Goal: Task Accomplishment & Management: Use online tool/utility

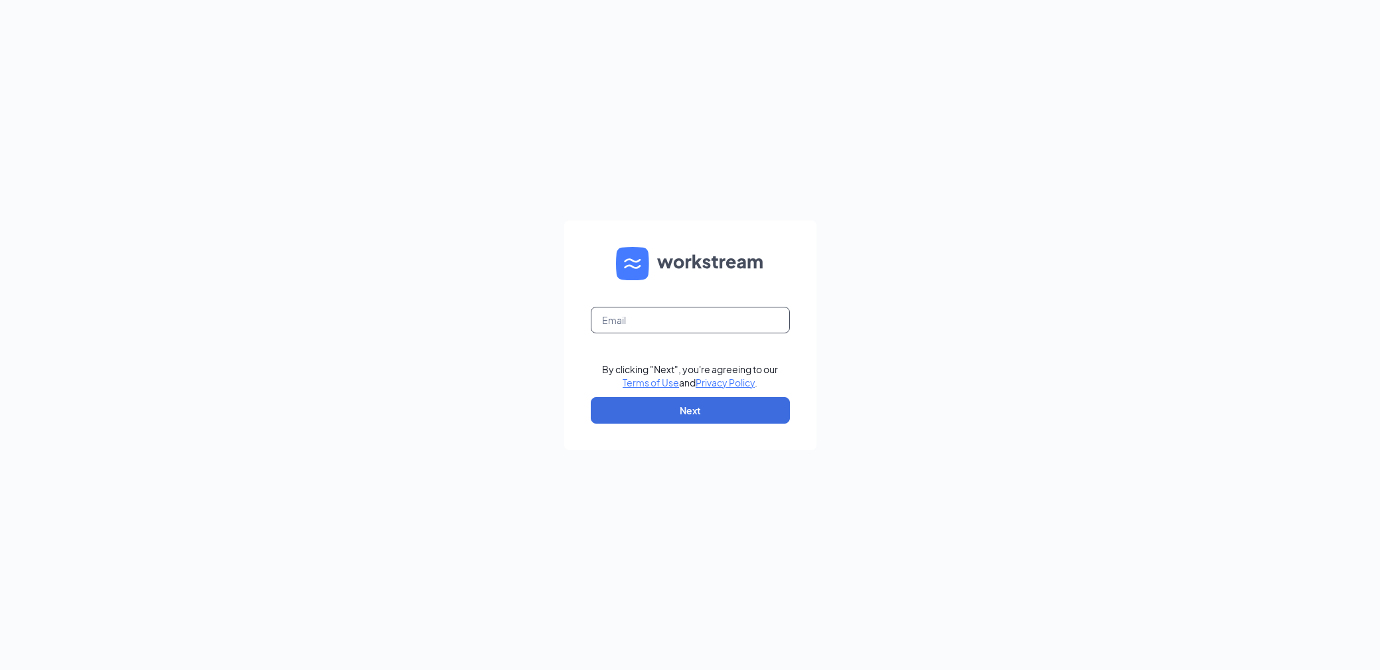
click at [705, 313] on input "text" at bounding box center [690, 320] width 199 height 27
type input "[EMAIL_ADDRESS][DOMAIN_NAME]"
click at [699, 418] on button "Next" at bounding box center [690, 410] width 199 height 27
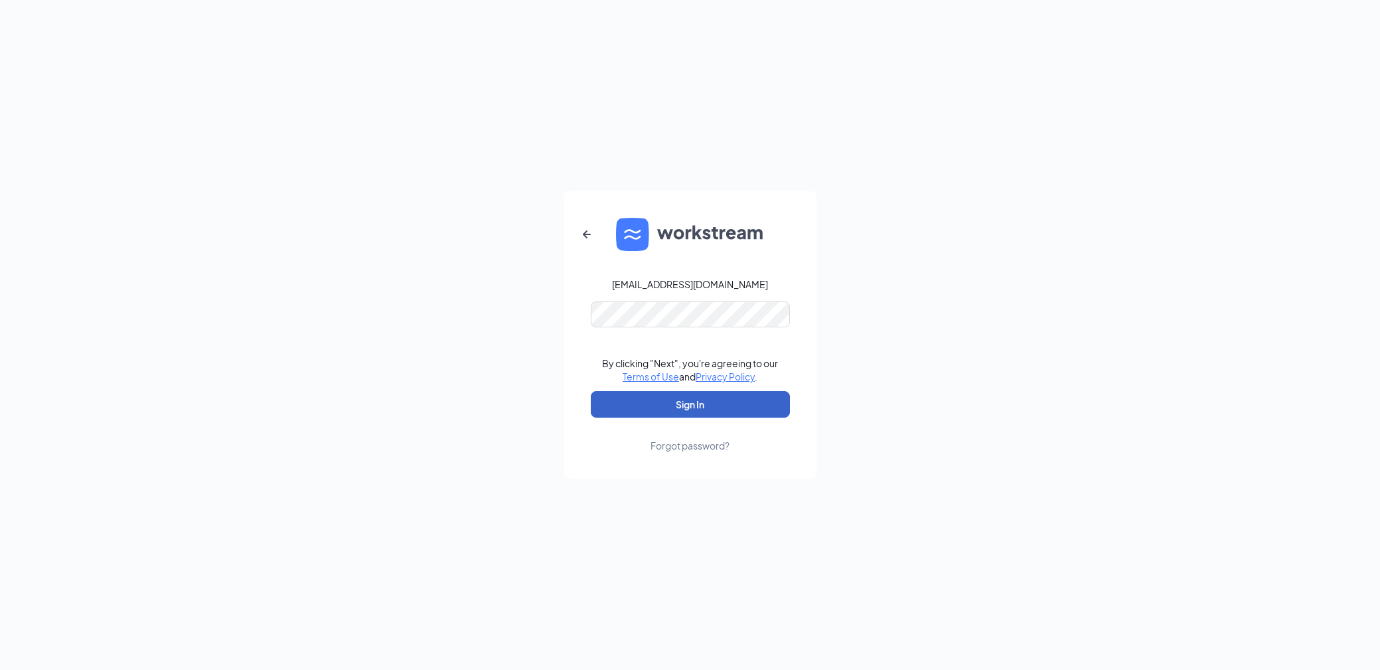
click at [710, 407] on button "Sign In" at bounding box center [690, 404] width 199 height 27
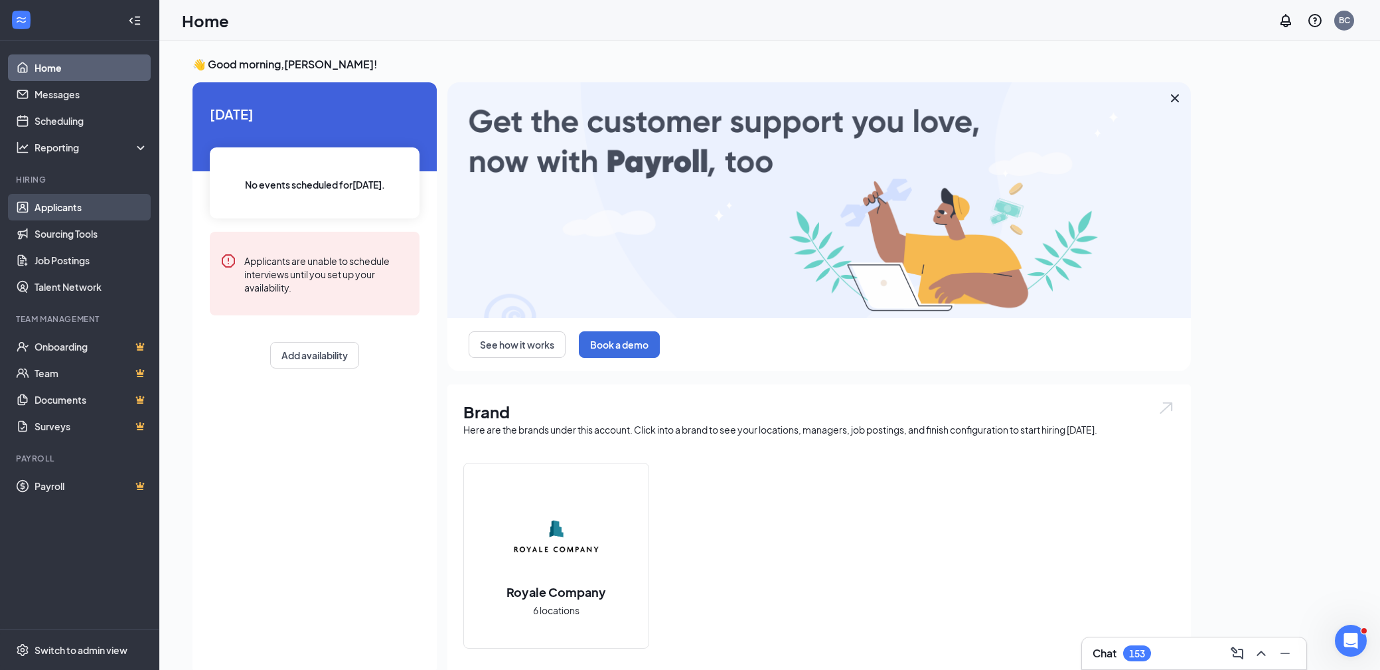
click at [66, 203] on link "Applicants" at bounding box center [92, 207] width 114 height 27
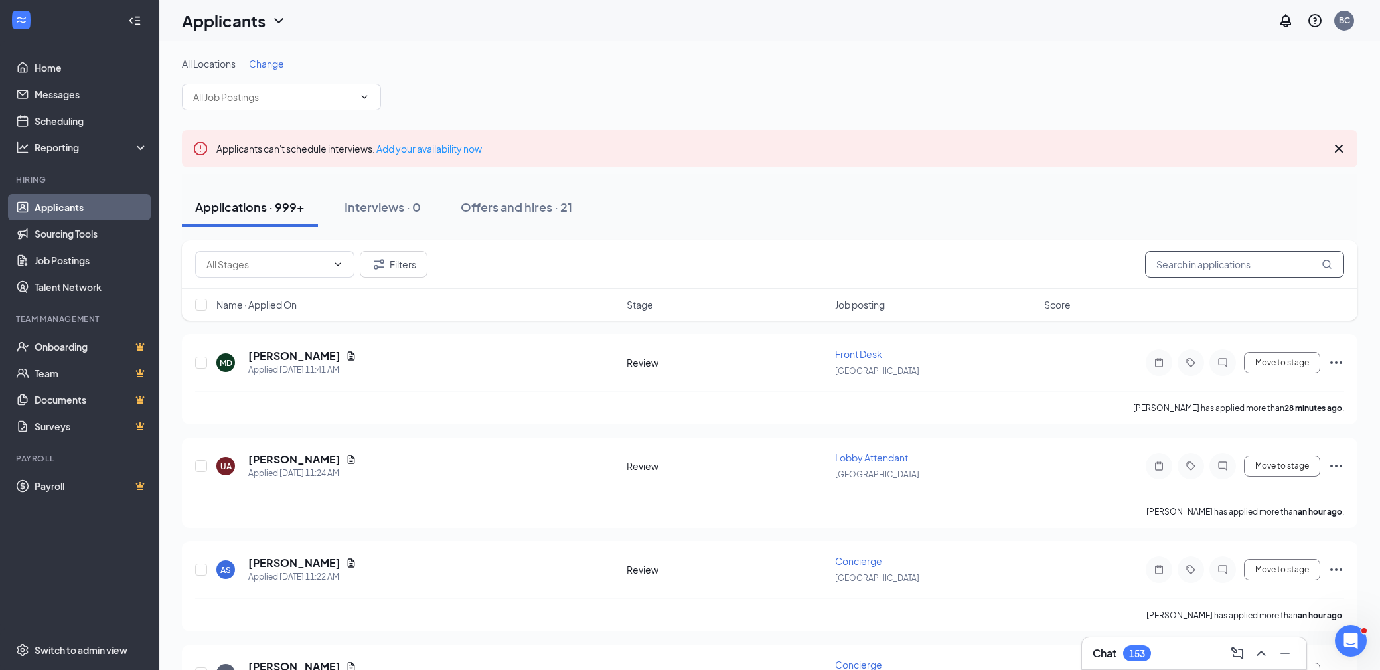
click at [1176, 262] on input "text" at bounding box center [1244, 264] width 199 height 27
paste input "tdeclusin@icloud.com"
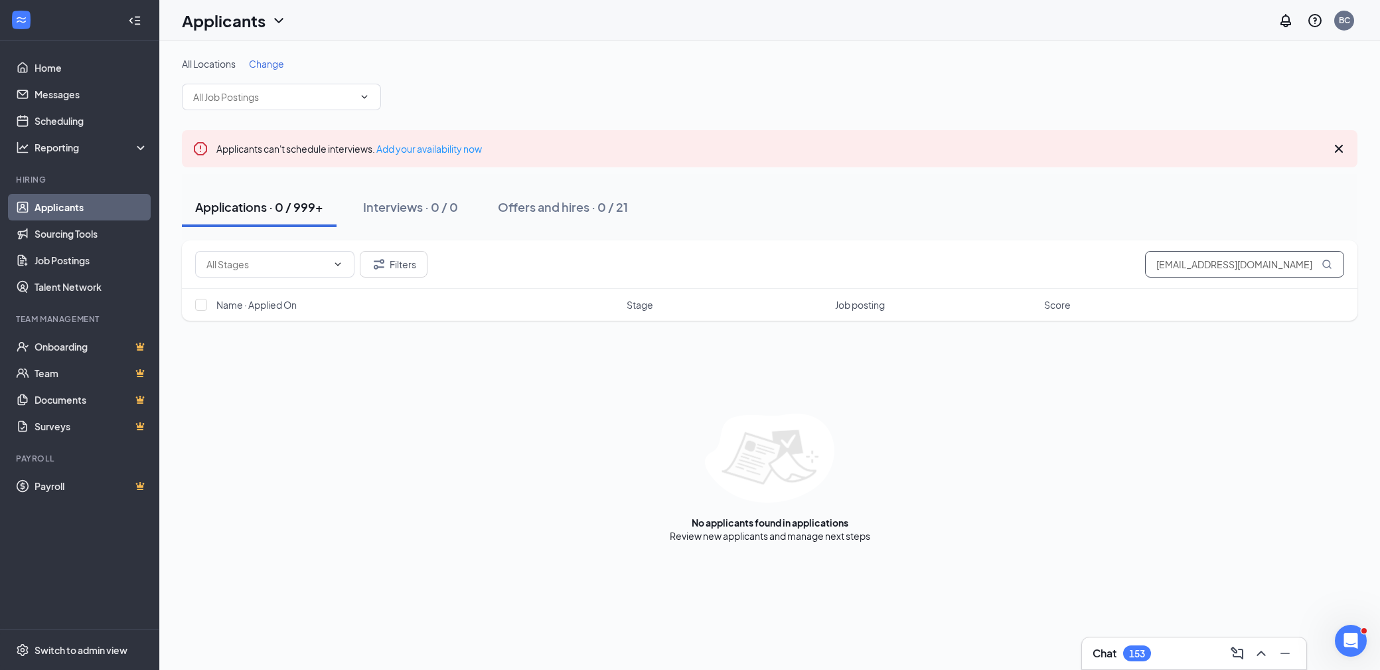
click at [1225, 256] on input "tdeclusin@icloud.com" at bounding box center [1244, 264] width 199 height 27
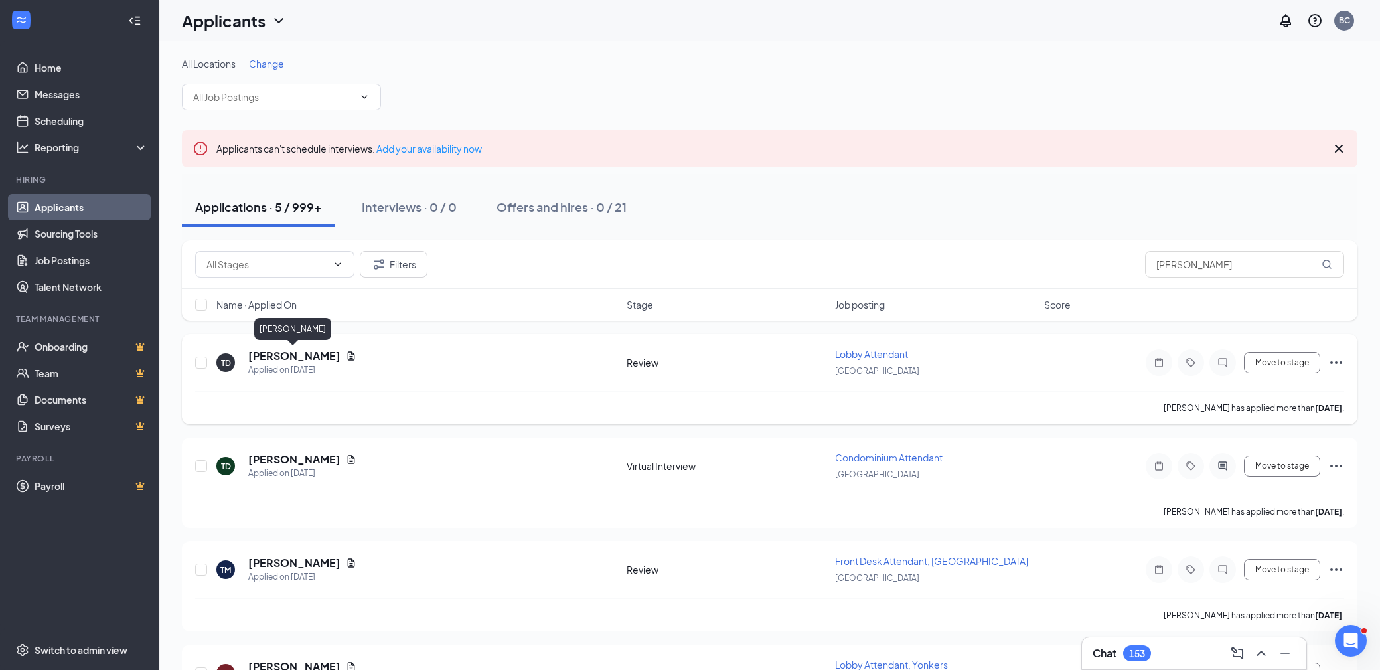
click at [273, 358] on h5 "TYLER DECLUSIN" at bounding box center [294, 356] width 92 height 15
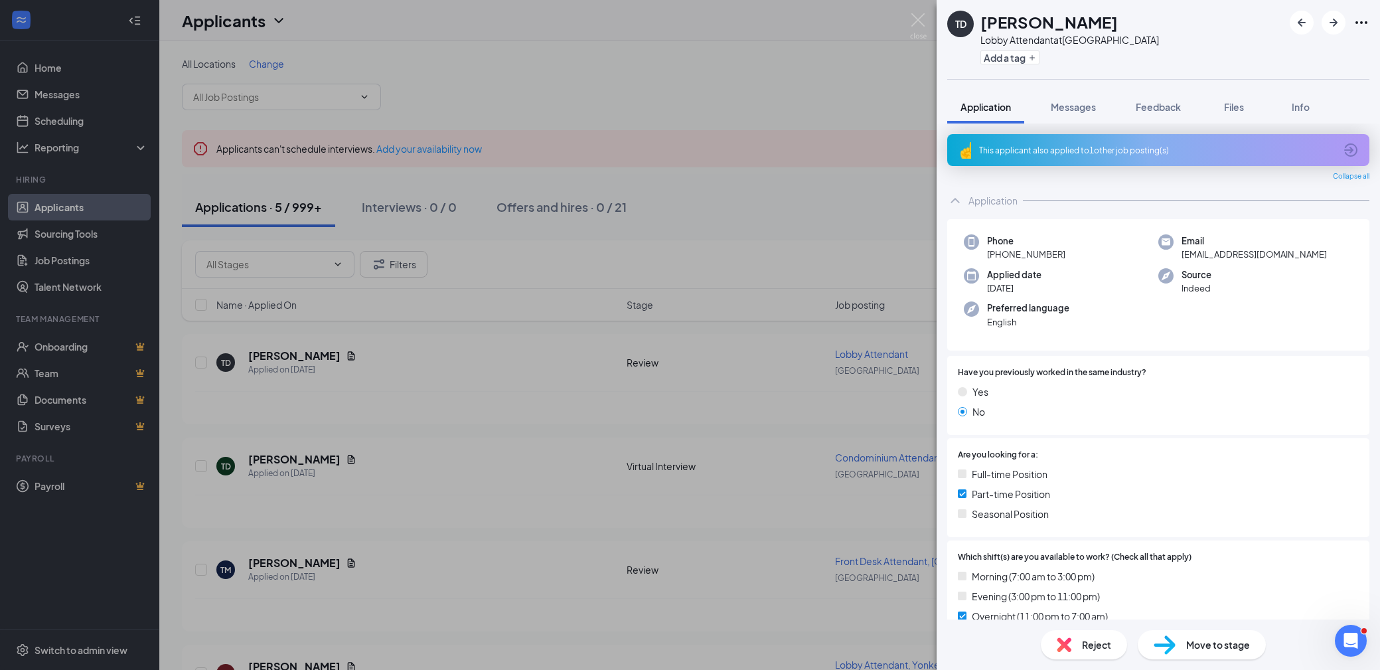
click at [931, 13] on div "TD TYLER DECLUSIN Lobby Attendant at Manhattan Add a tag Application Messages F…" at bounding box center [690, 335] width 1380 height 670
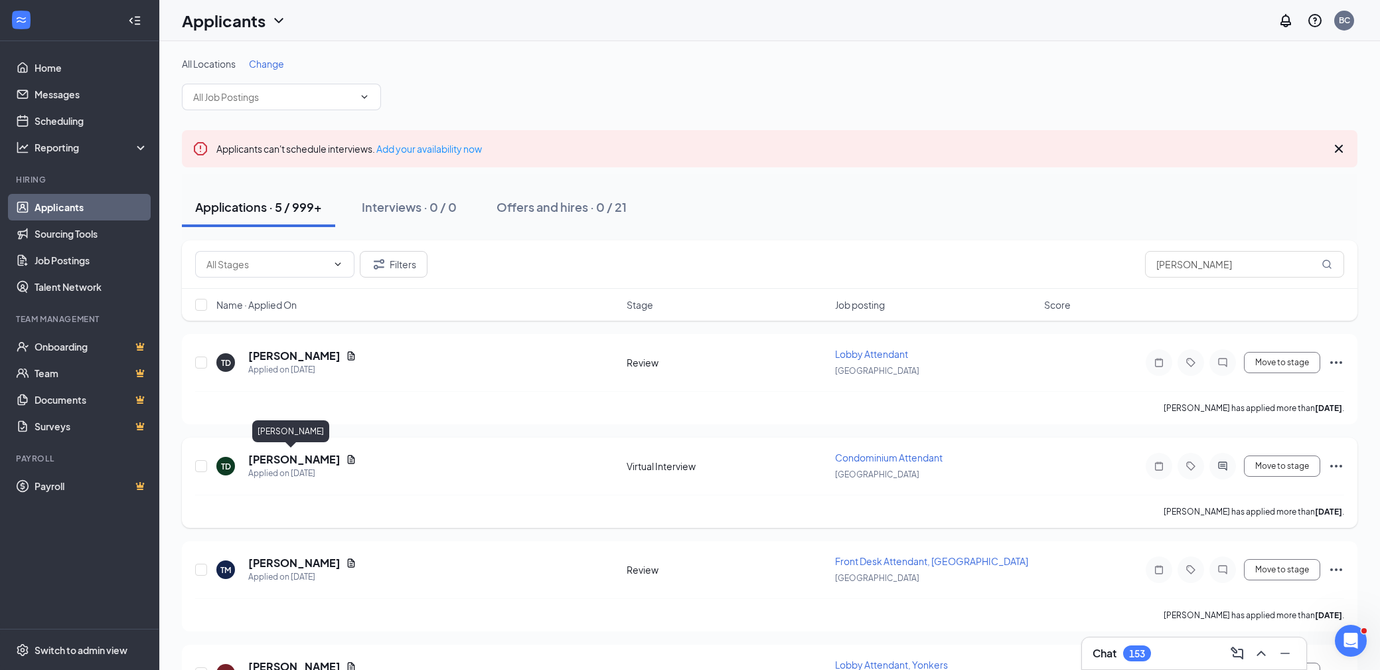
click at [293, 462] on h5 "Tyler Declusin" at bounding box center [294, 459] width 92 height 15
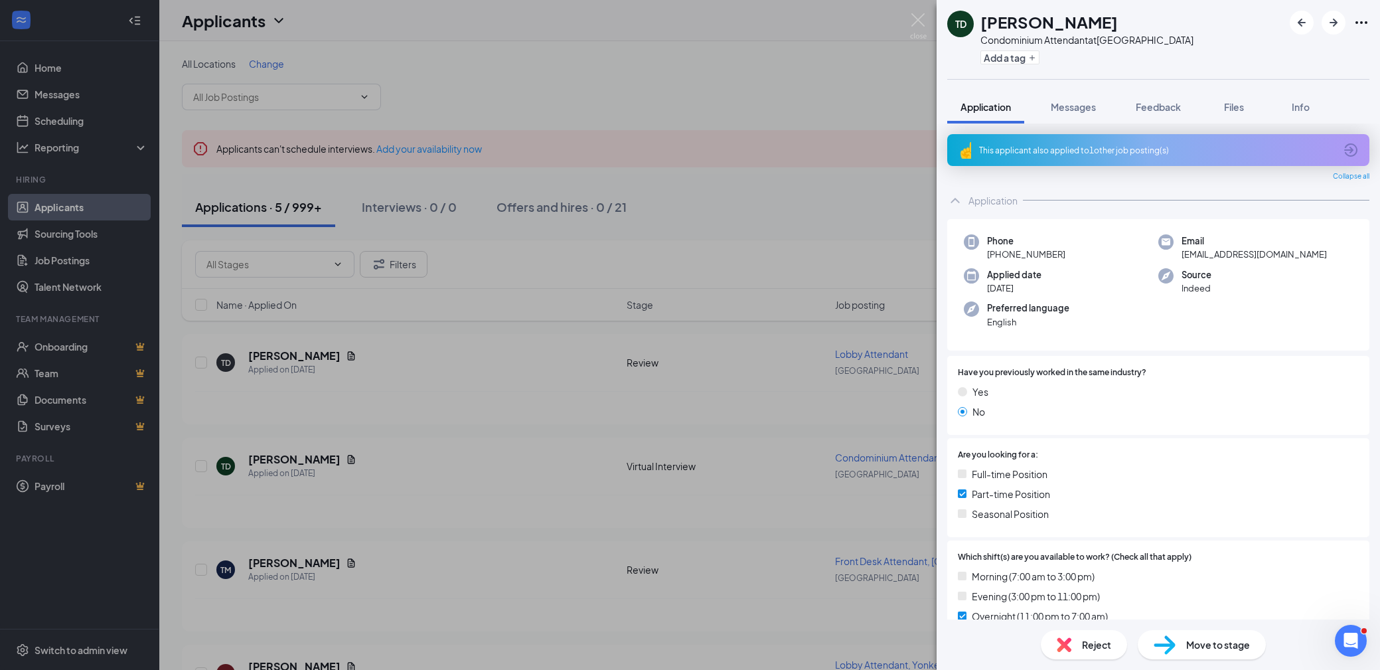
click at [1061, 253] on div "Phone +1 (719) 671-0518" at bounding box center [1061, 247] width 194 height 27
copy span "+1 (719) 671-0518"
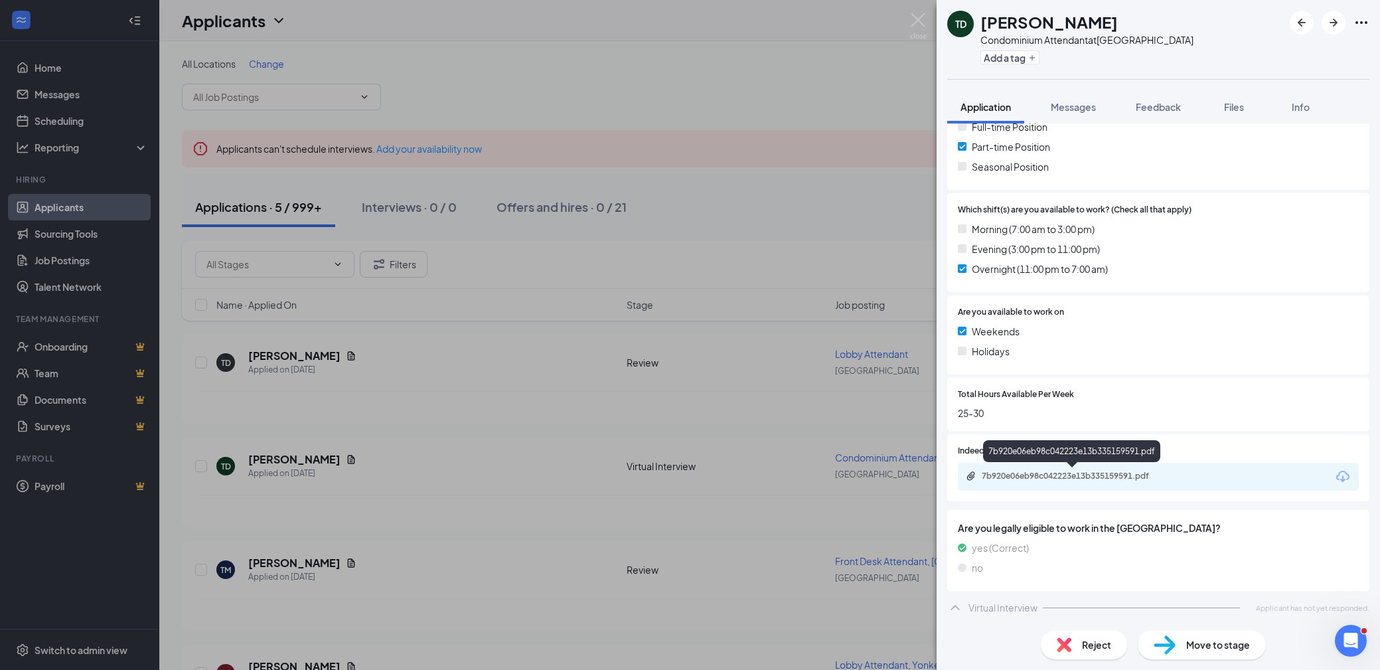
click at [1039, 481] on div "7b920e06eb98c042223e13b335159591.pdf" at bounding box center [1073, 477] width 215 height 13
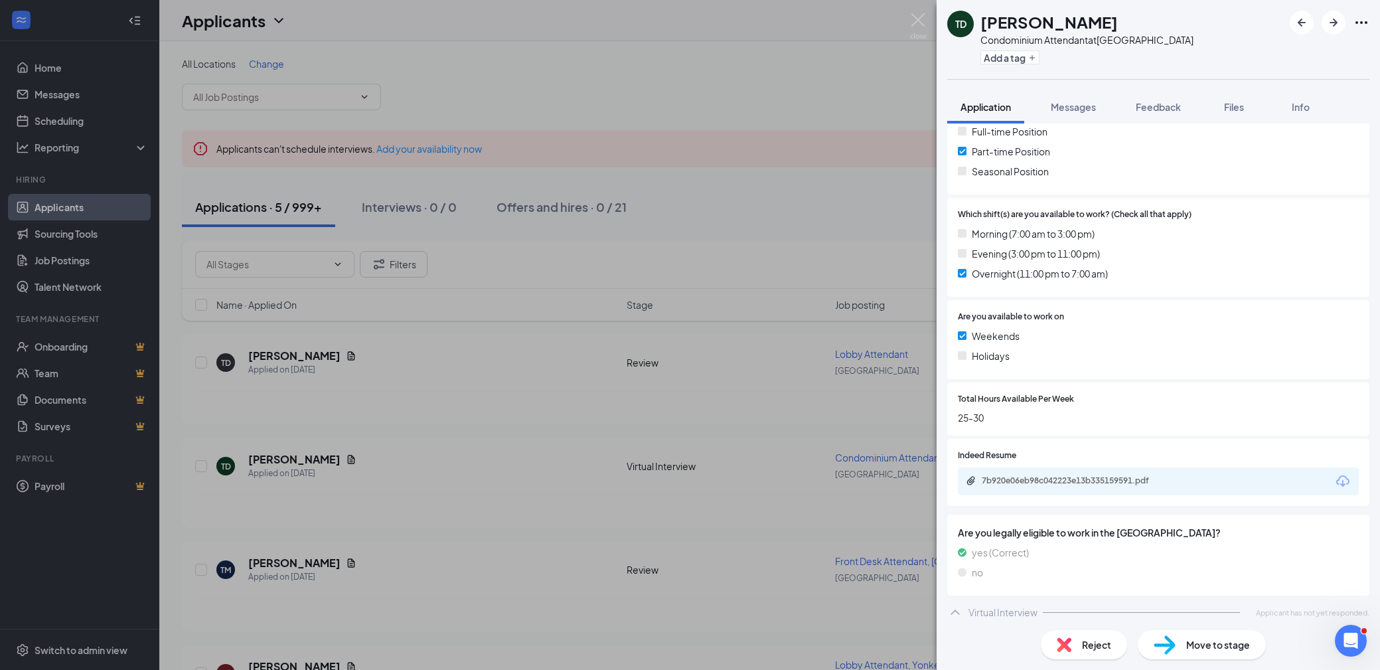
click at [1056, 36] on div "Condominium Attendant at Manhattan" at bounding box center [1086, 39] width 213 height 13
click at [1056, 15] on h1 "Tyler Declusin" at bounding box center [1048, 22] width 137 height 23
copy h1 "Tyler Declusin"
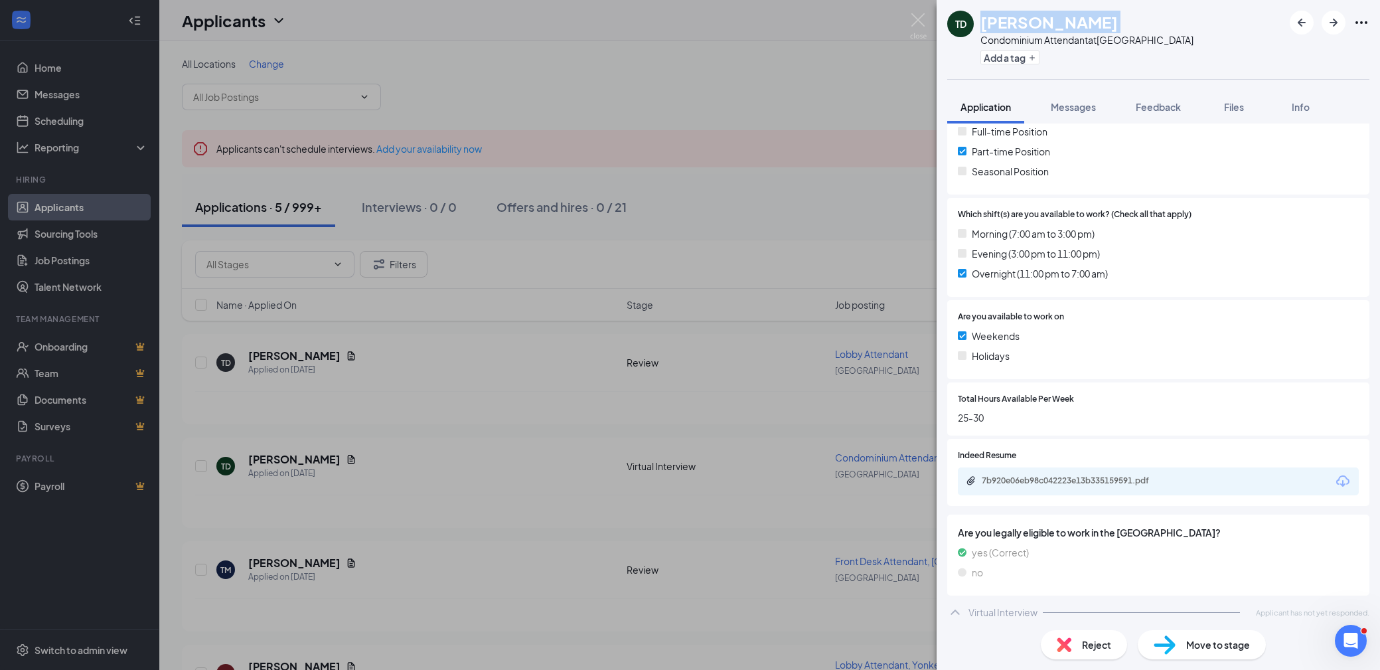
click at [1342, 481] on icon "Download" at bounding box center [1342, 480] width 13 height 11
click at [928, 11] on div "TD Tyler Declusin Condominium Attendant at Manhattan Add a tag Application Mess…" at bounding box center [690, 335] width 1380 height 670
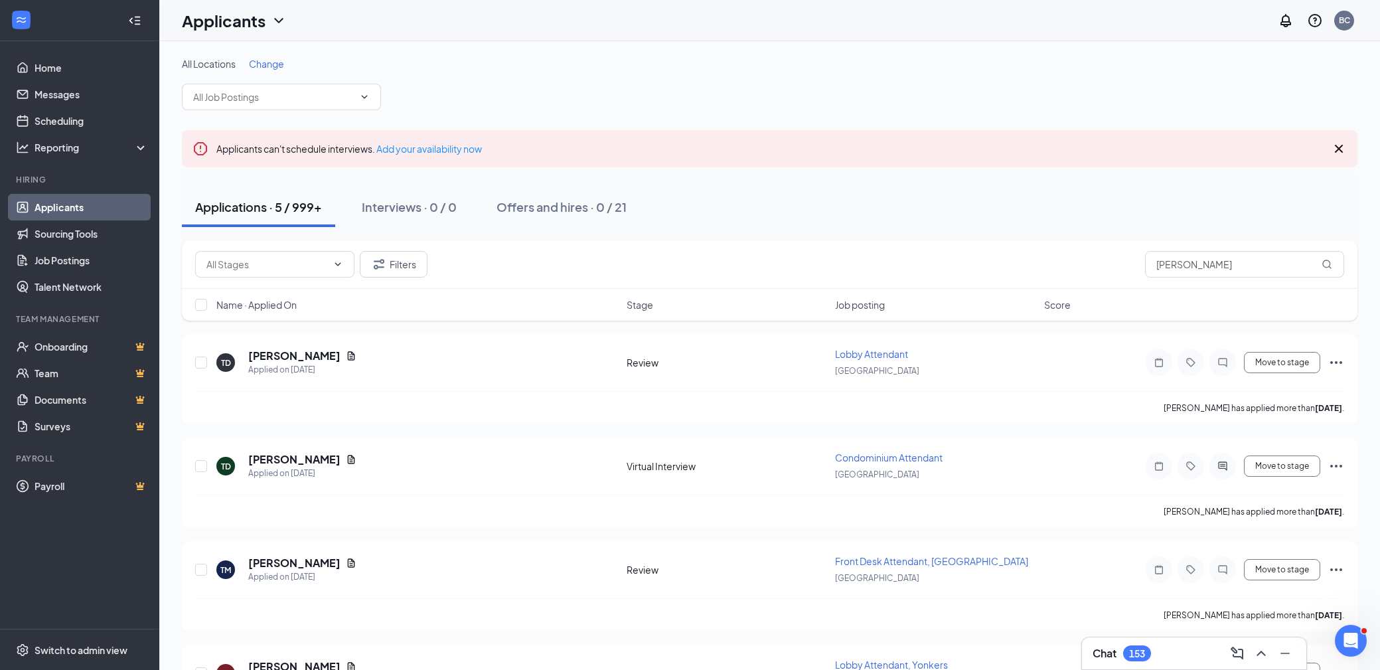
click at [921, 19] on div "Applicants BC" at bounding box center [769, 20] width 1221 height 41
click at [1188, 262] on input "tyler" at bounding box center [1244, 264] width 199 height 27
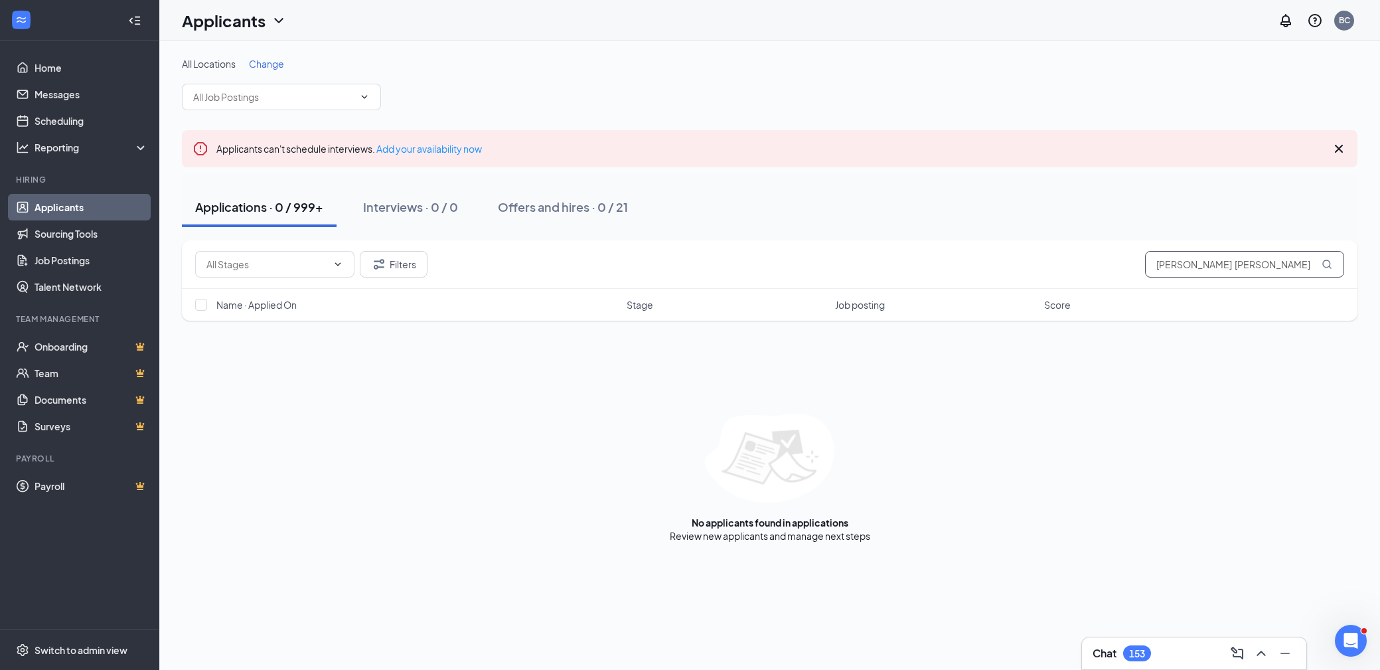
click at [1201, 272] on input "ana rod" at bounding box center [1244, 264] width 199 height 27
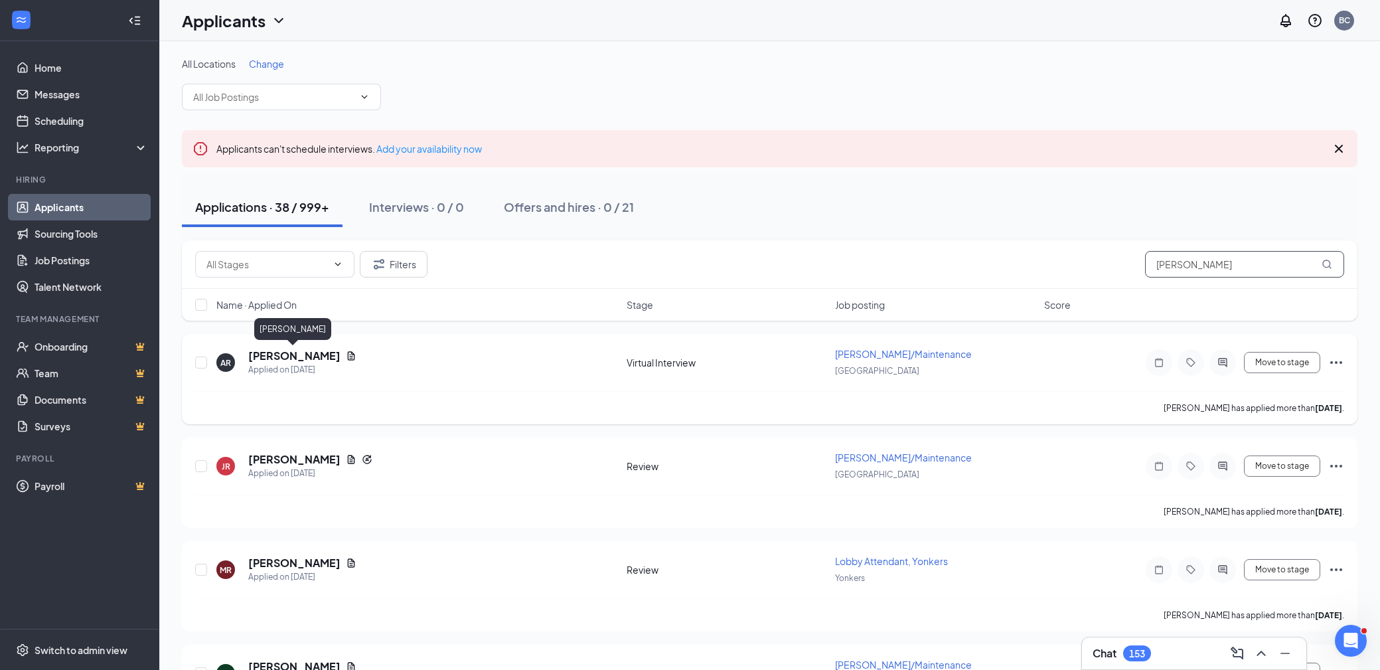
type input "rodriguez"
click at [304, 352] on h5 "ANA RODRIGUEZ" at bounding box center [294, 356] width 92 height 15
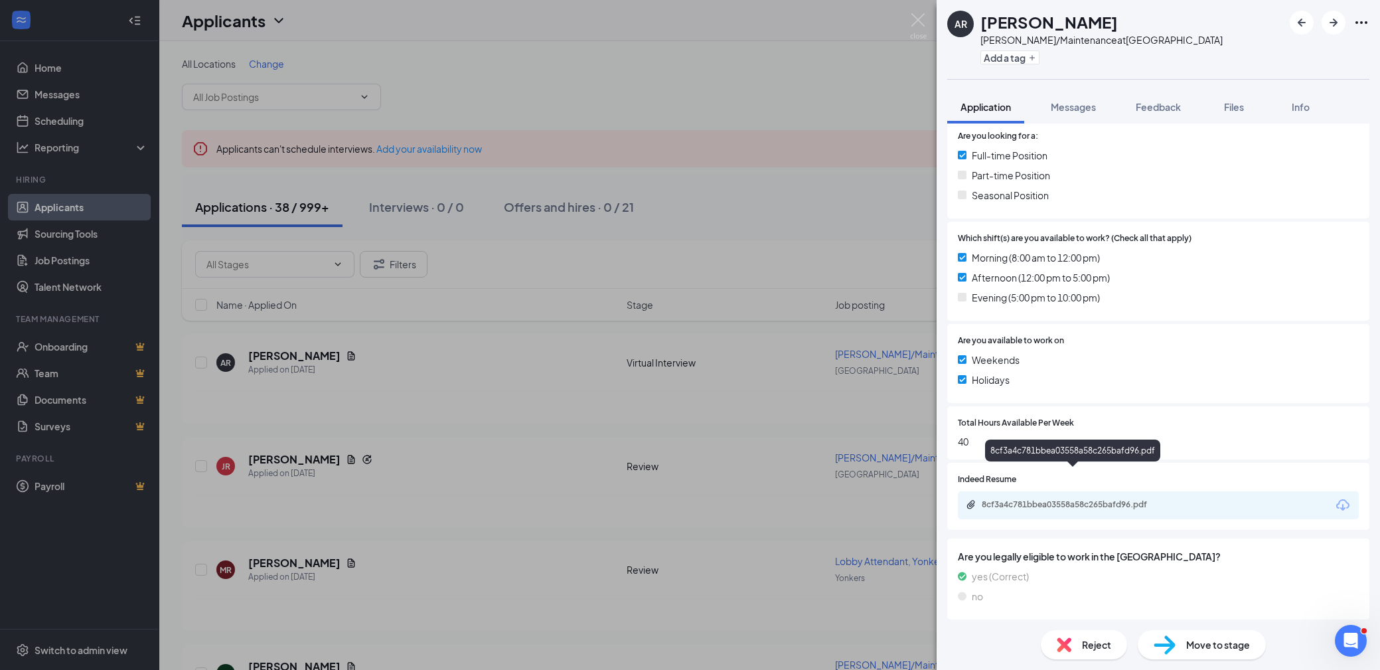
scroll to position [311, 0]
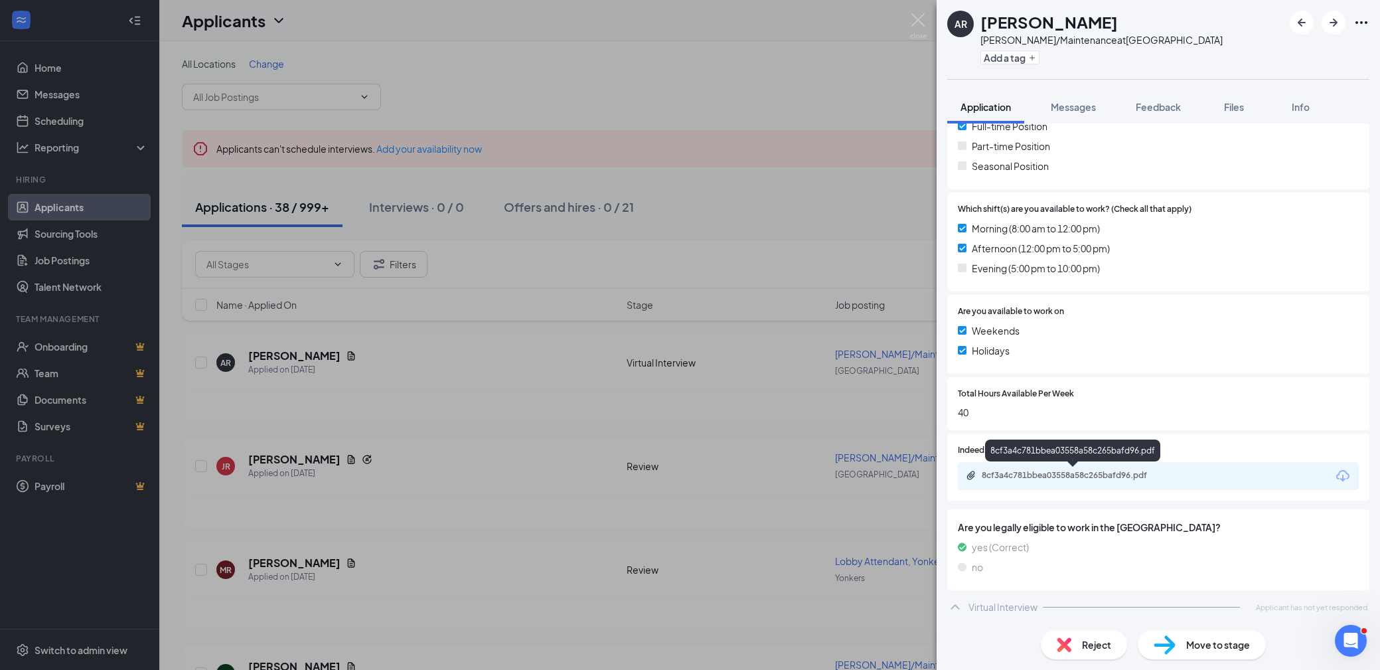
click at [1087, 479] on div "8cf3a4c781bbea03558a58c265bafd96.pdf" at bounding box center [1075, 475] width 186 height 11
